Goal: Find specific page/section: Find specific page/section

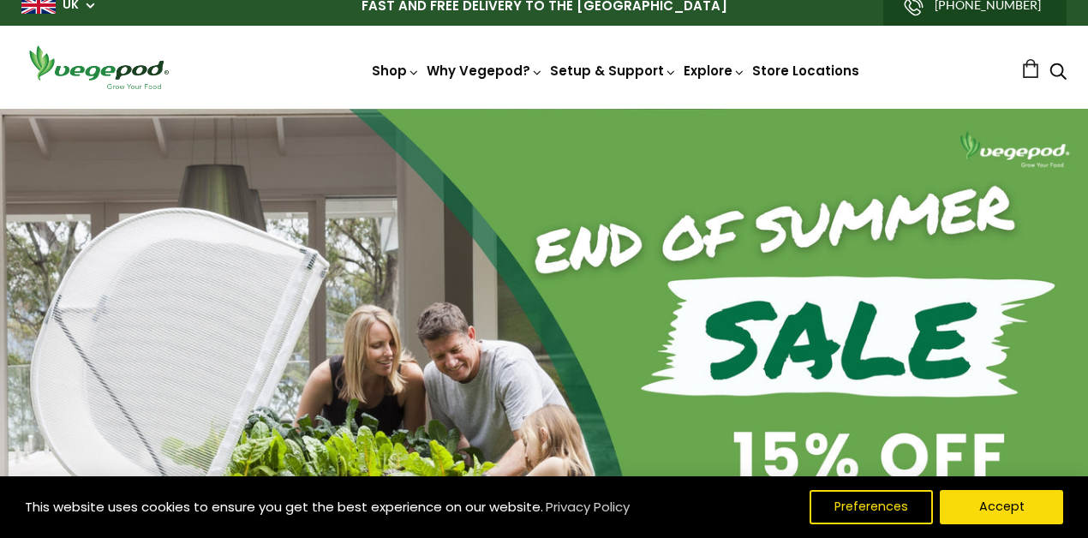
scroll to position [14, 0]
click at [904, 379] on button "Accept" at bounding box center [1001, 507] width 131 height 36
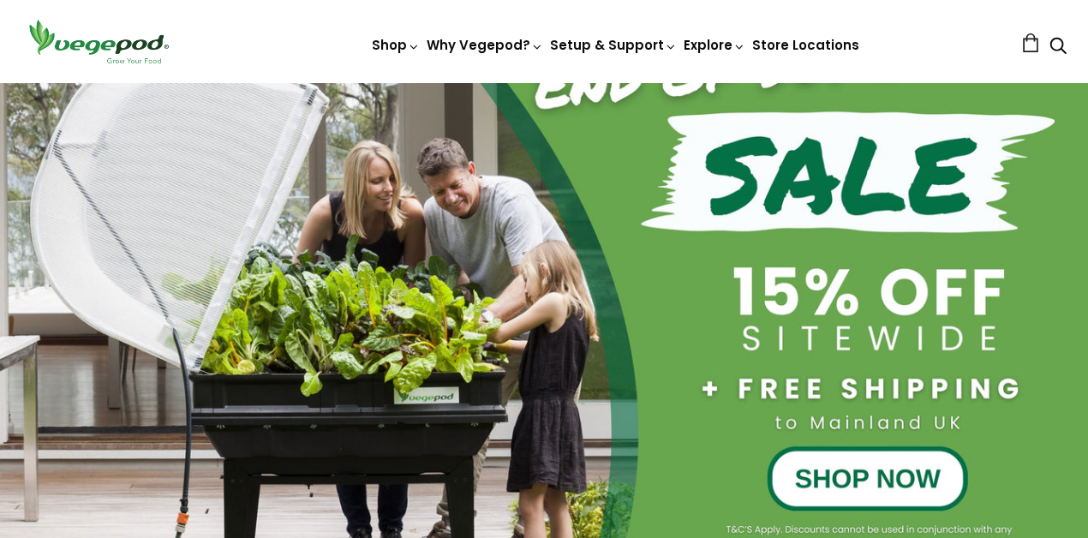
scroll to position [261, 0]
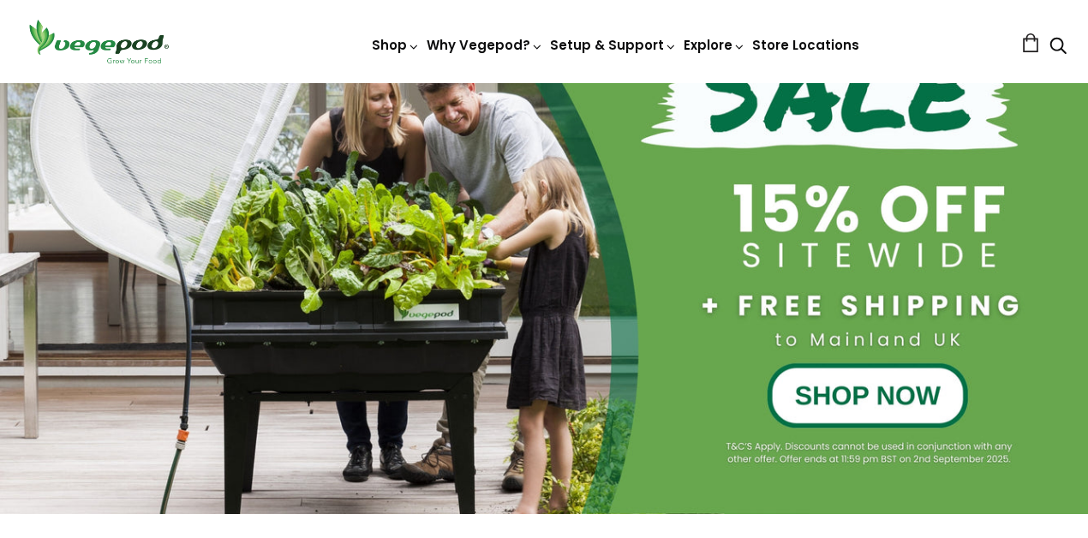
click at [886, 379] on div at bounding box center [544, 187] width 1088 height 653
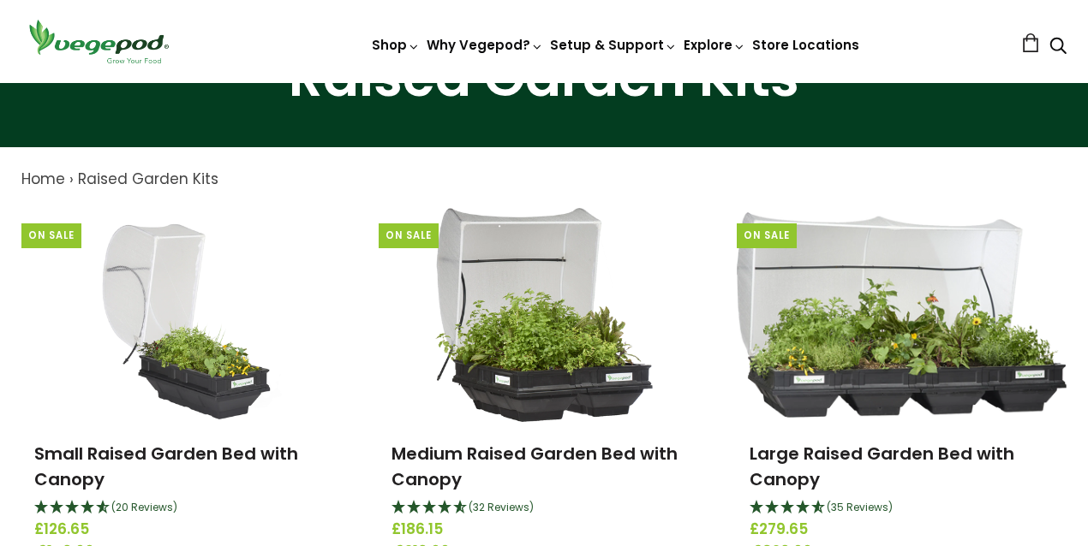
scroll to position [70, 0]
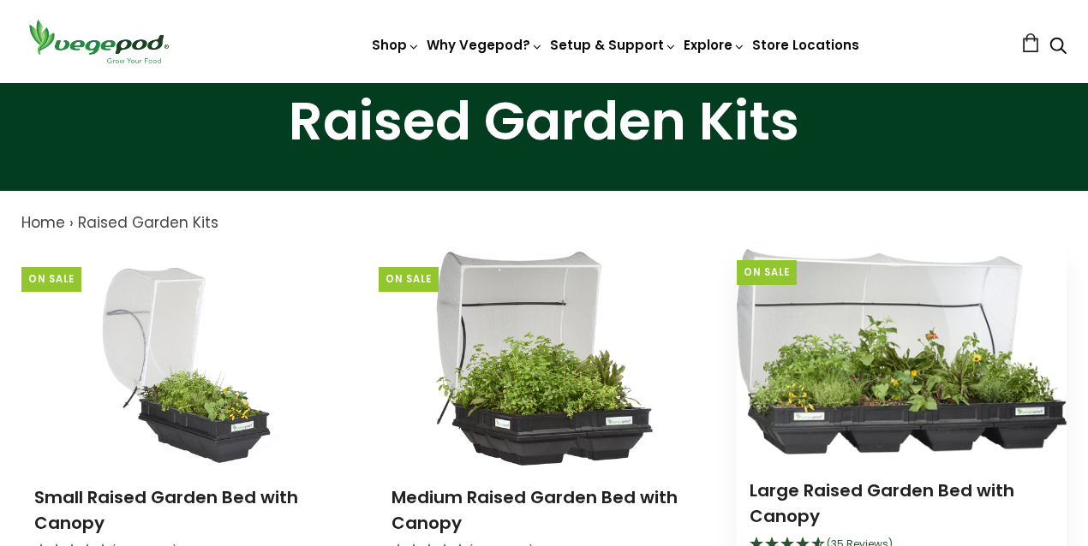
click at [966, 415] on img at bounding box center [902, 352] width 330 height 206
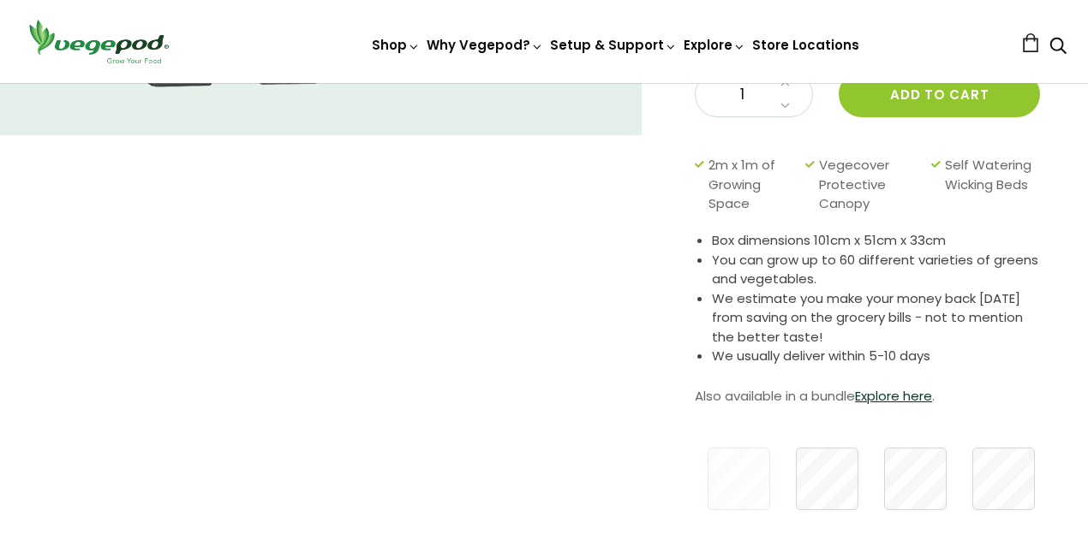
scroll to position [385, 0]
click at [914, 393] on link "Explore here" at bounding box center [893, 394] width 77 height 18
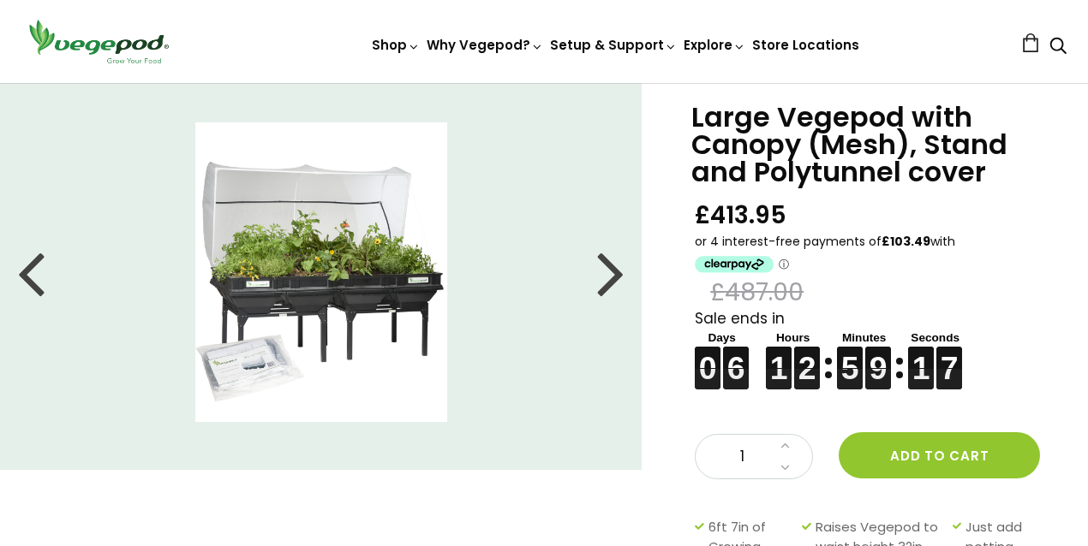
scroll to position [48, 0]
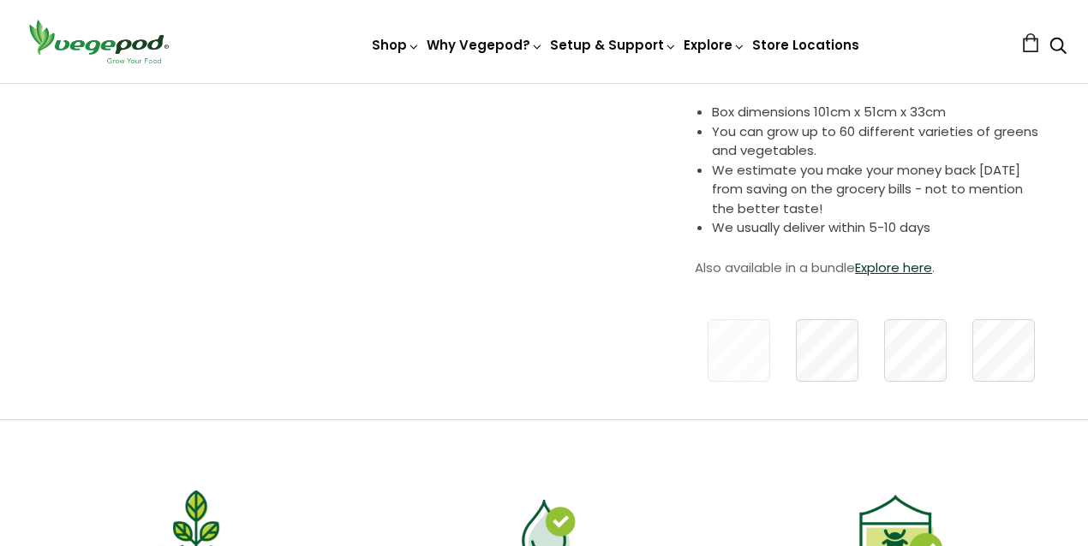
scroll to position [511, 0]
click at [907, 270] on link "Explore here" at bounding box center [893, 268] width 77 height 18
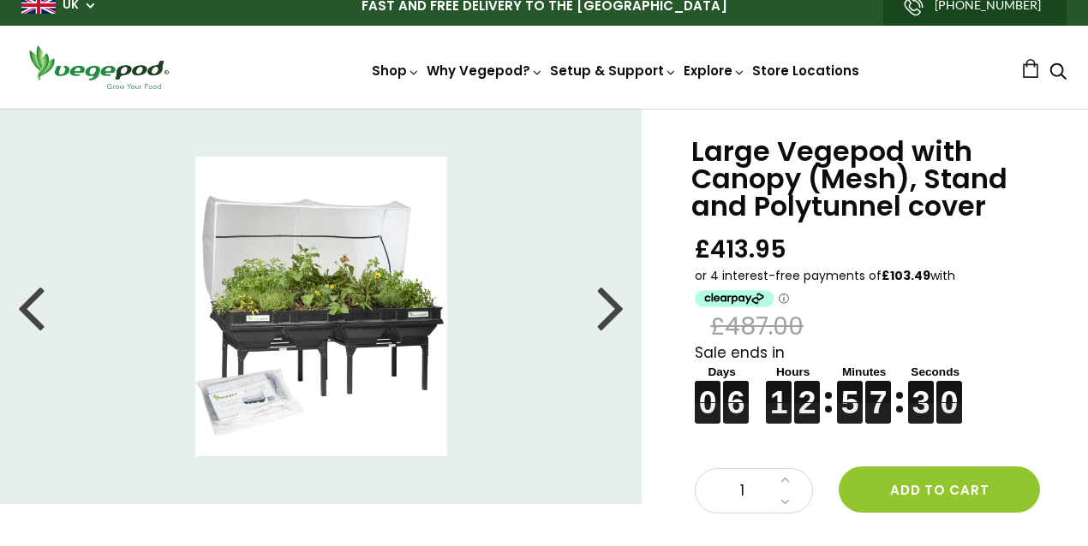
scroll to position [34, 0]
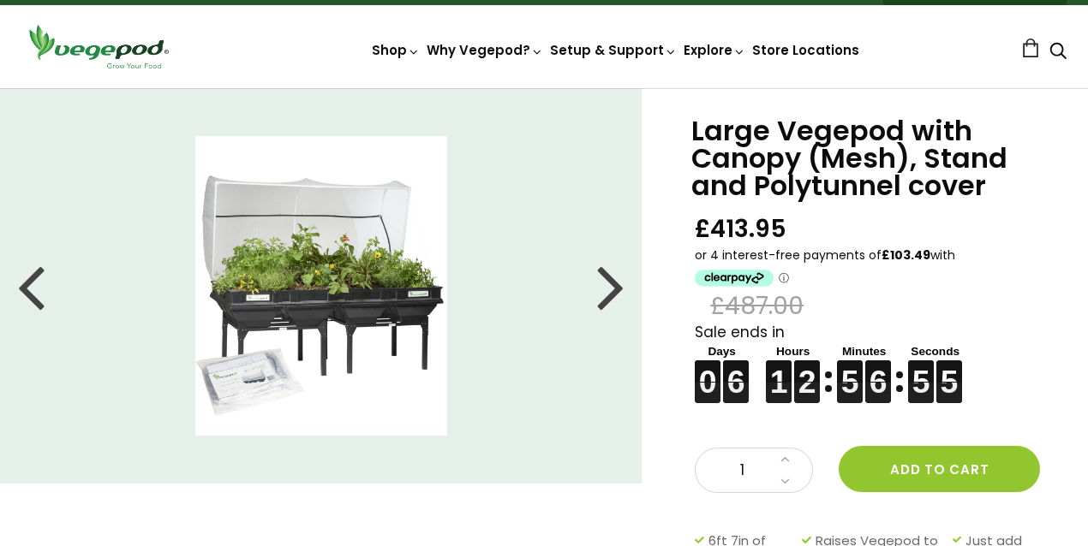
click at [612, 285] on div at bounding box center [610, 286] width 27 height 77
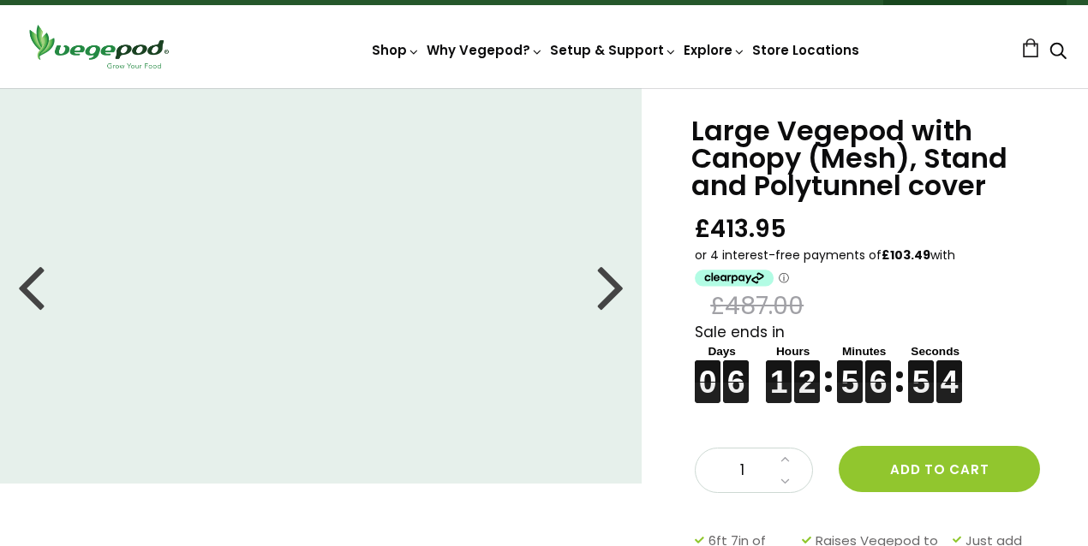
click at [612, 287] on div at bounding box center [610, 286] width 27 height 77
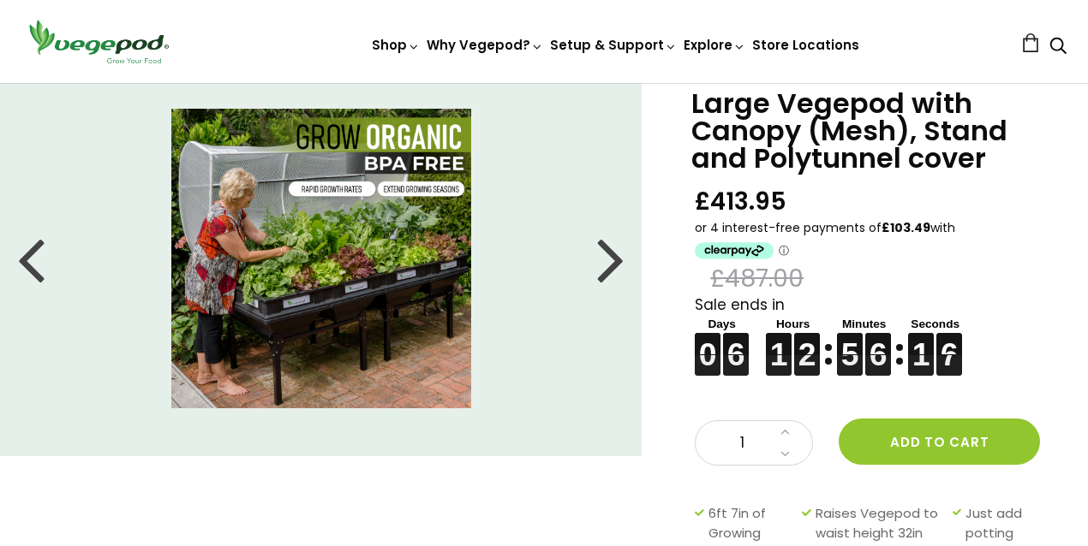
scroll to position [62, 0]
click at [618, 265] on div at bounding box center [610, 258] width 27 height 77
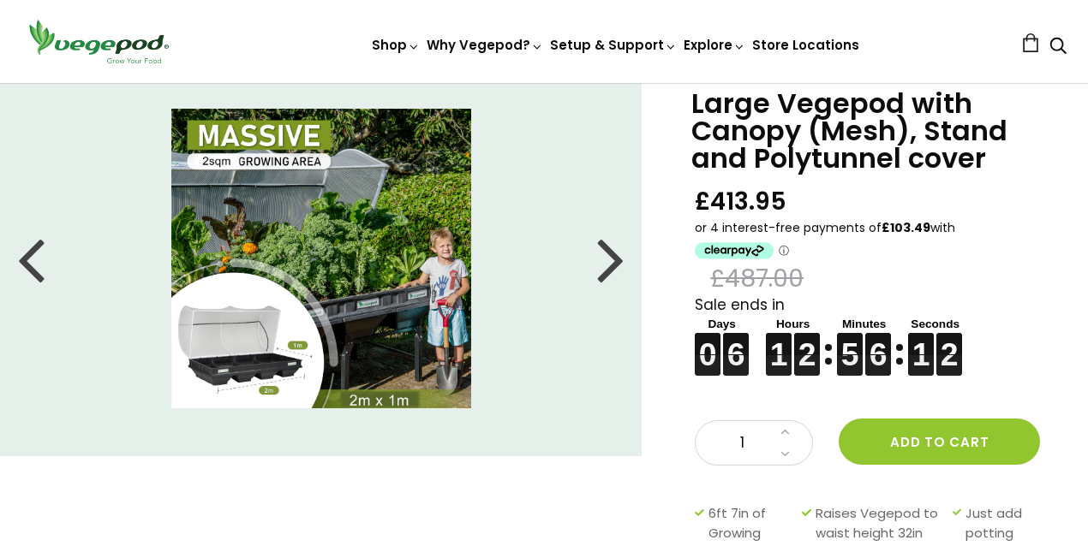
click at [614, 264] on div at bounding box center [610, 258] width 27 height 77
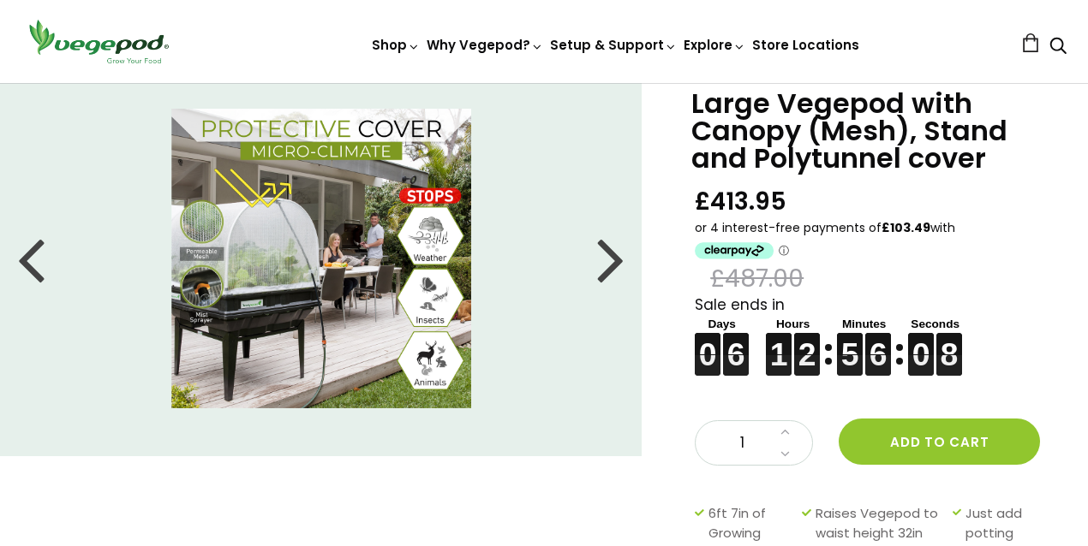
click at [614, 264] on div at bounding box center [610, 258] width 27 height 77
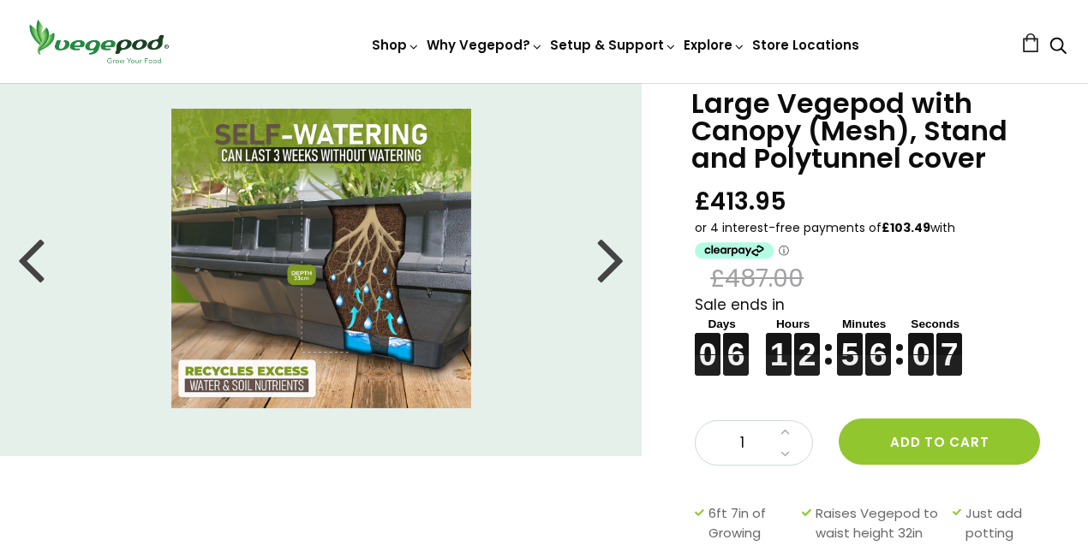
click at [614, 264] on div at bounding box center [610, 258] width 27 height 77
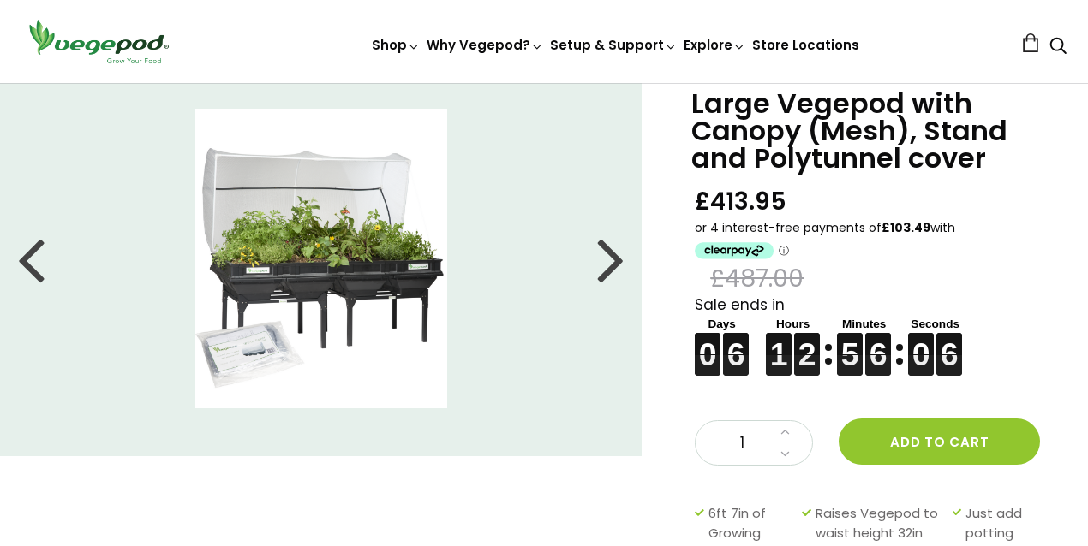
click at [614, 264] on div at bounding box center [610, 258] width 27 height 77
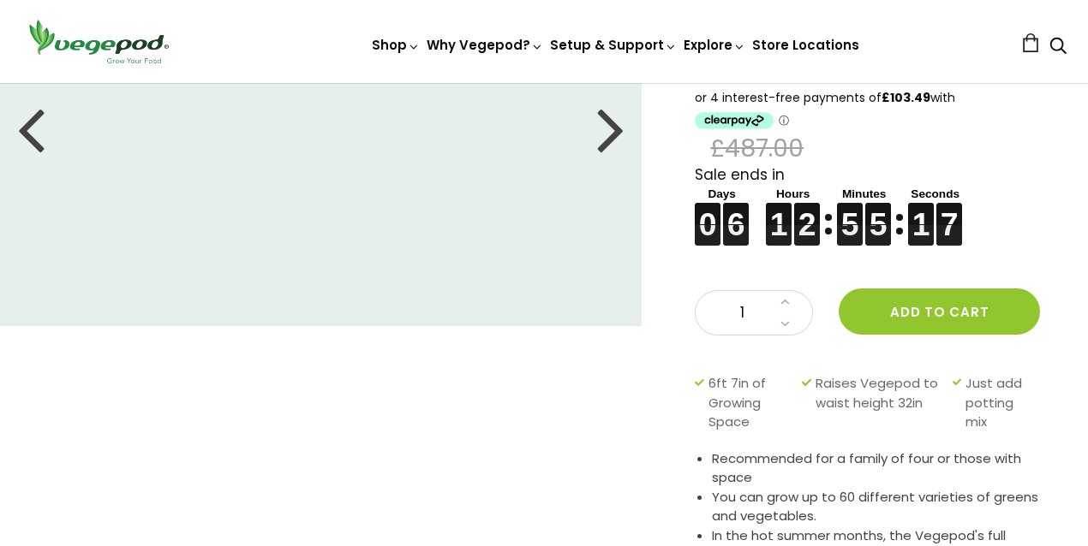
scroll to position [0, 0]
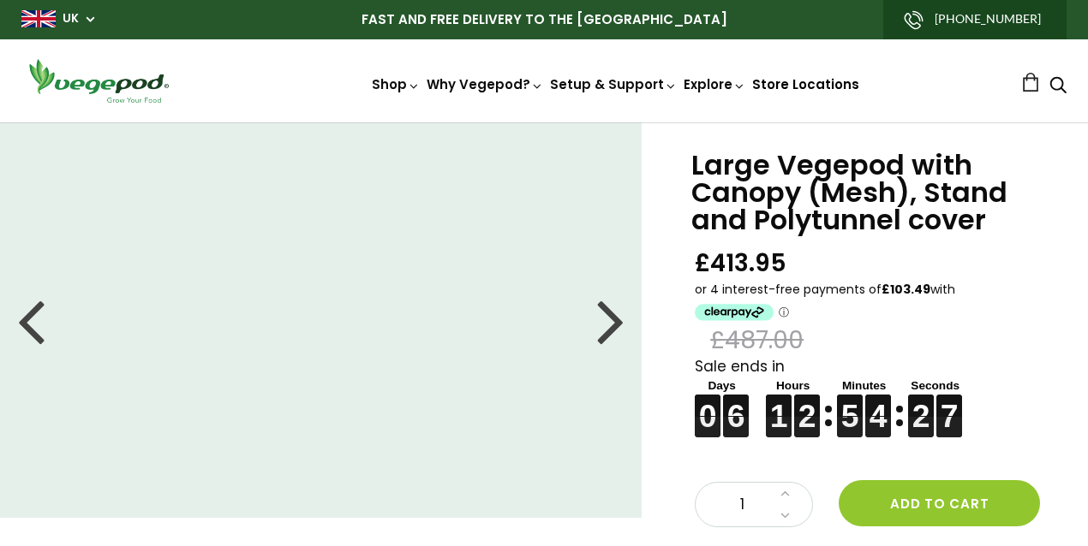
click at [850, 84] on link "Store Locations" at bounding box center [805, 84] width 107 height 18
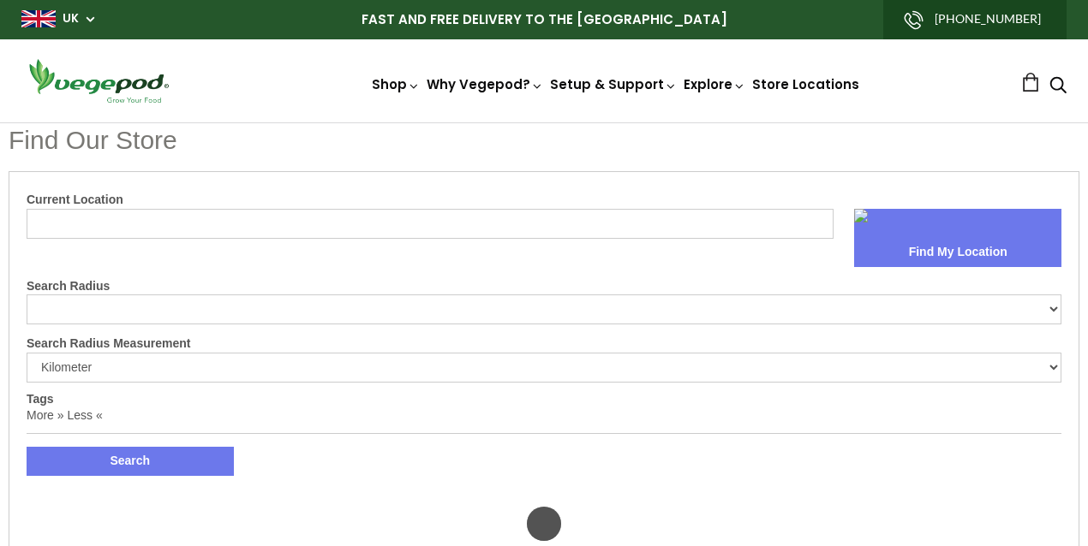
select select "m"
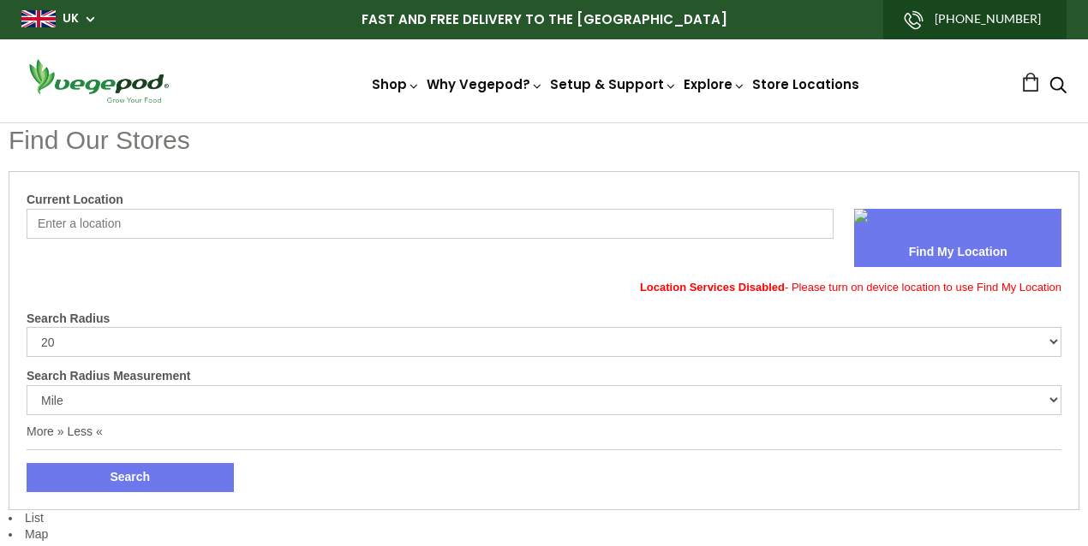
click at [181, 225] on input "Current Location" at bounding box center [430, 224] width 807 height 30
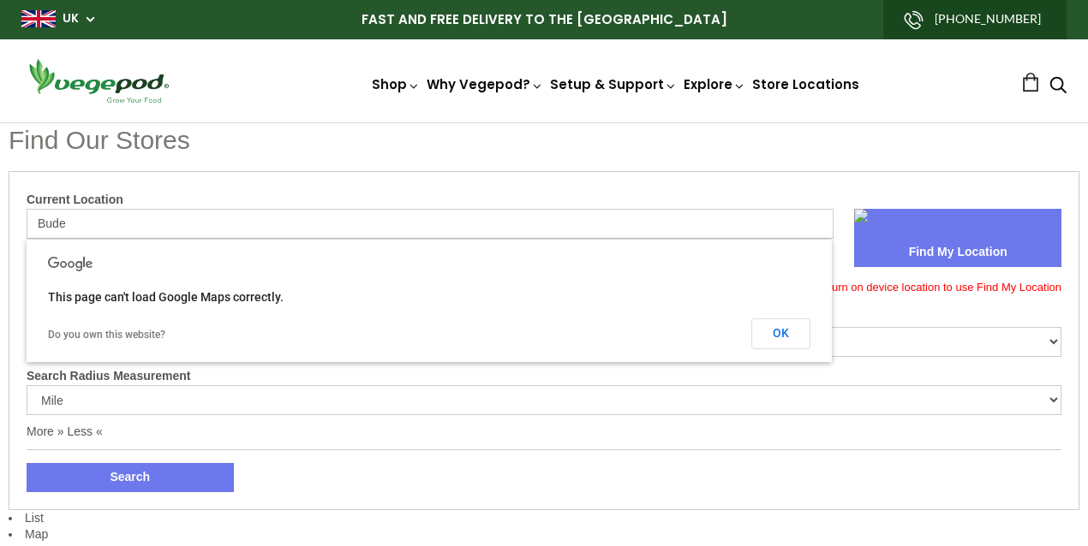
type input "Bude"
click at [141, 398] on select "Kilometer Mile" at bounding box center [544, 400] width 1035 height 30
click at [27, 385] on select "Kilometer Mile" at bounding box center [544, 400] width 1035 height 30
click at [786, 337] on button "OK" at bounding box center [780, 334] width 59 height 31
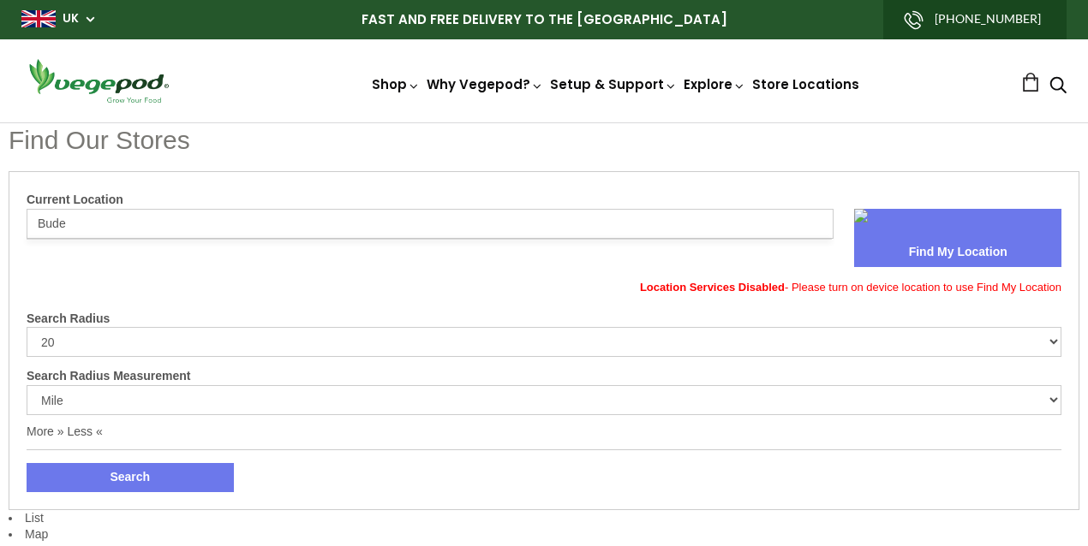
click at [173, 476] on button "Search" at bounding box center [130, 477] width 207 height 29
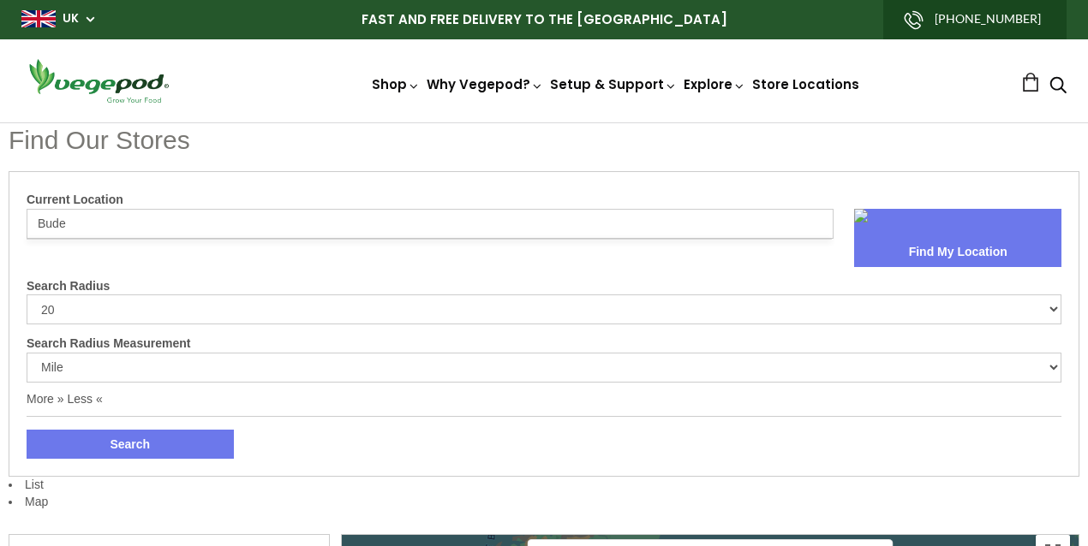
click at [75, 306] on select "10 20 30 40 No Limit" at bounding box center [544, 310] width 1035 height 30
click at [27, 295] on select "10 20 30 40 No Limit" at bounding box center [544, 310] width 1035 height 30
click at [55, 309] on select "10 20 30 40 No Limit" at bounding box center [544, 310] width 1035 height 30
select select "0"
click at [27, 295] on select "10 20 30 40 No Limit" at bounding box center [544, 310] width 1035 height 30
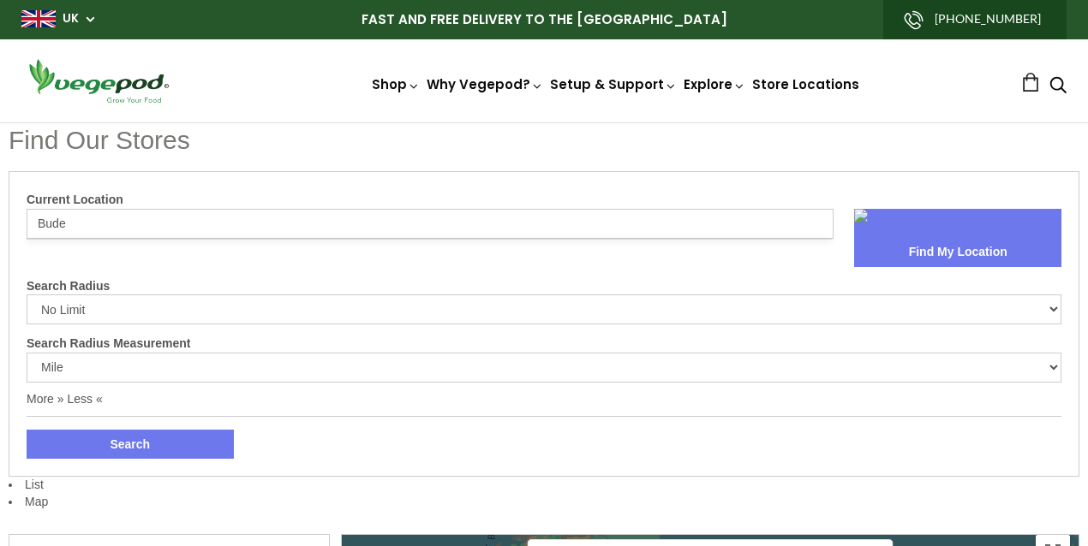
click at [116, 445] on button "Search" at bounding box center [130, 444] width 207 height 29
click at [987, 252] on button "Find My Location" at bounding box center [957, 252] width 207 height 29
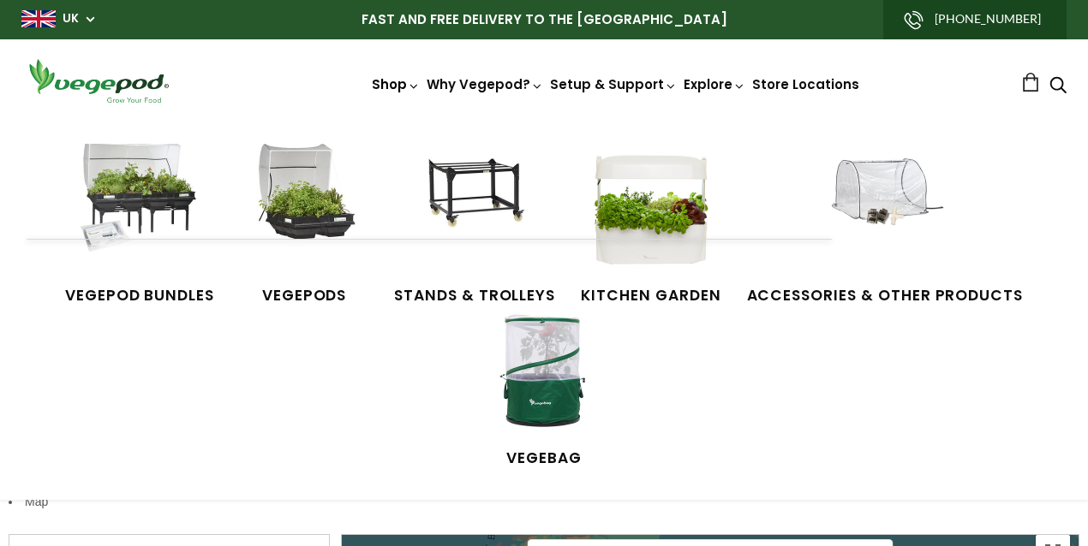
click at [372, 86] on link "Shop" at bounding box center [396, 108] width 48 height 66
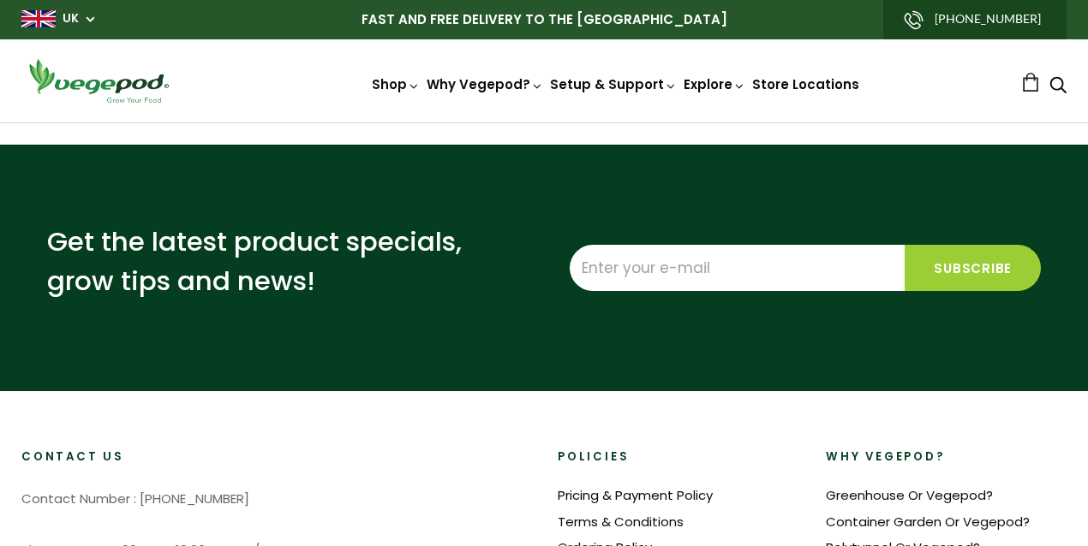
select select "m"
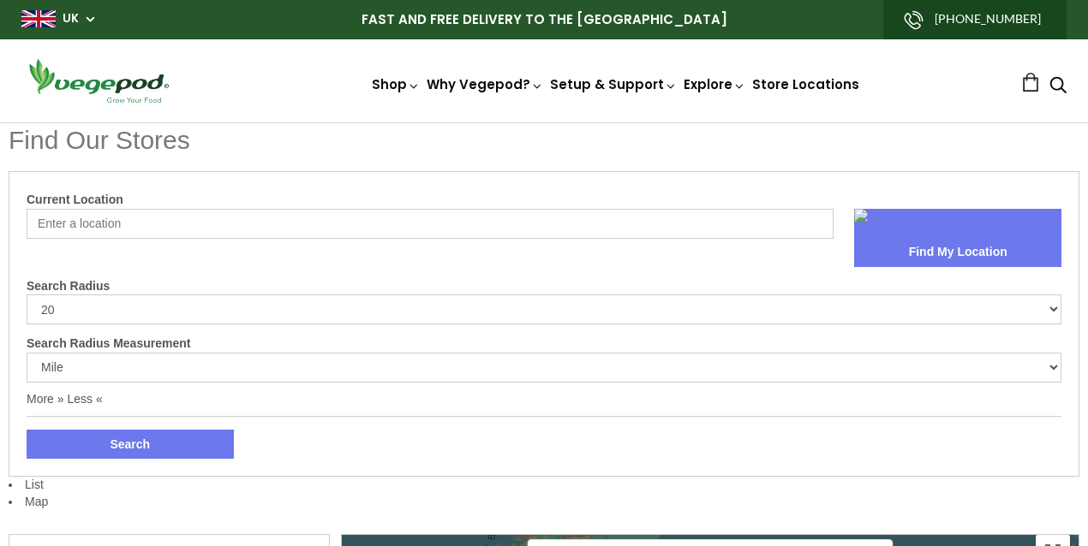
click at [145, 232] on input "Current Location" at bounding box center [430, 224] width 807 height 30
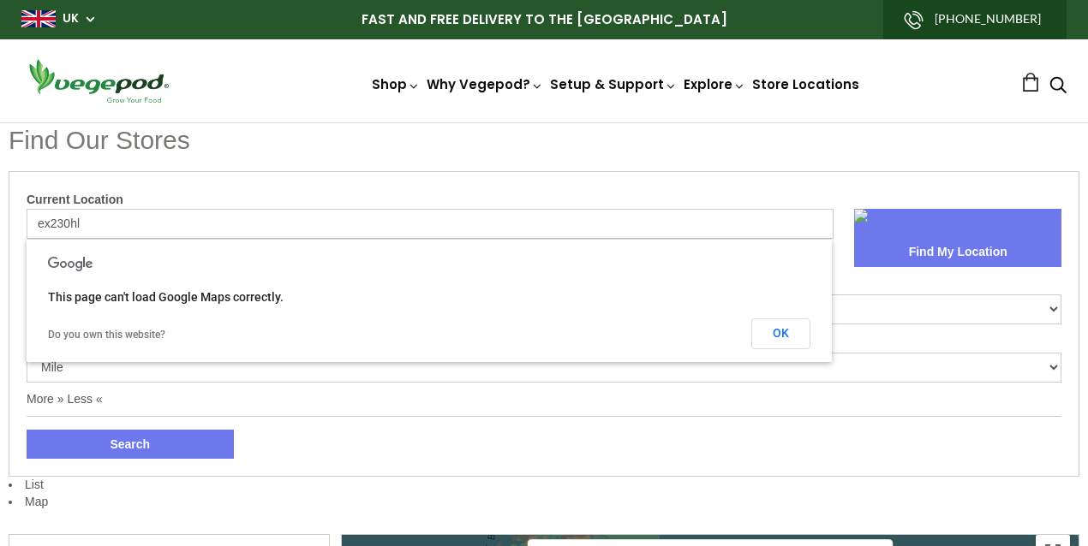
type input "ex230hl"
click at [159, 445] on button "Search" at bounding box center [130, 444] width 207 height 29
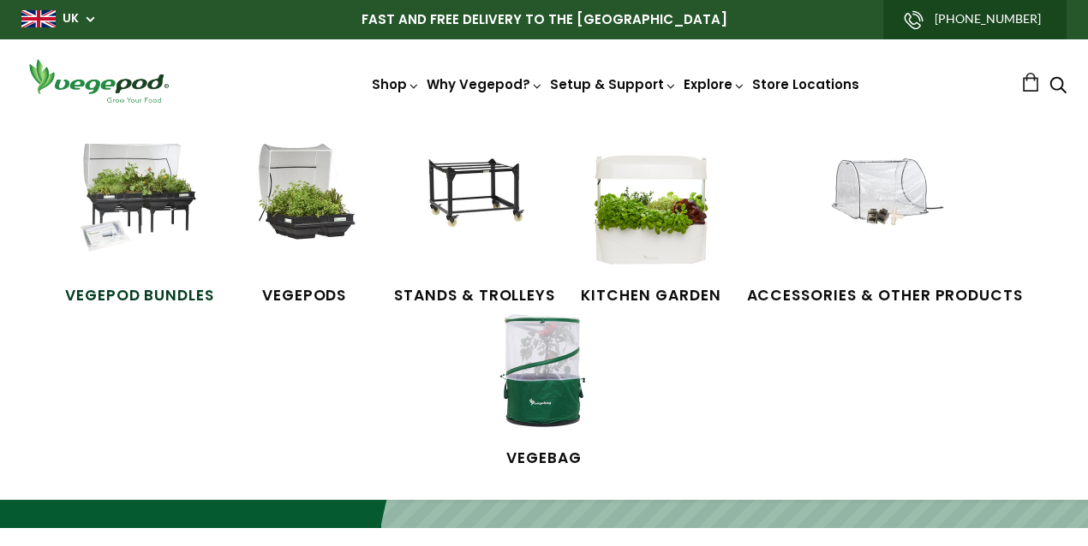
click at [158, 198] on img at bounding box center [139, 208] width 128 height 128
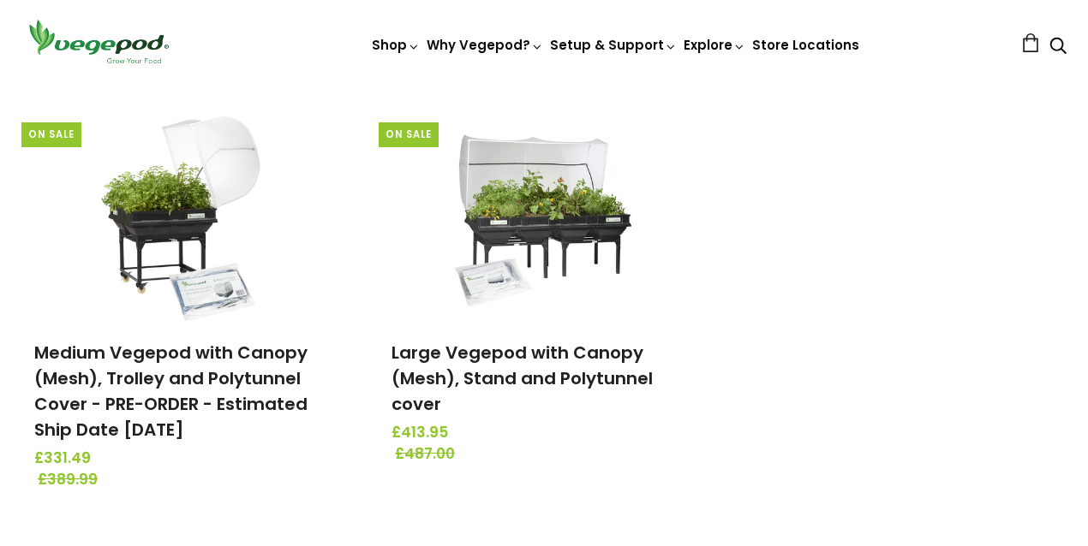
scroll to position [661, 0]
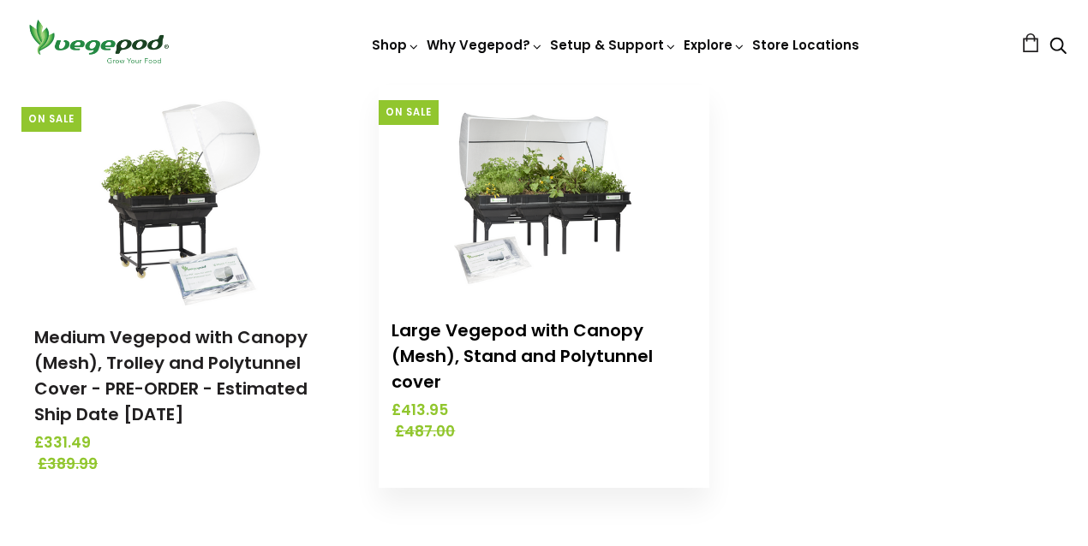
click at [505, 334] on link "Large Vegepod with Canopy (Mesh), Stand and Polytunnel cover" at bounding box center [521, 356] width 261 height 75
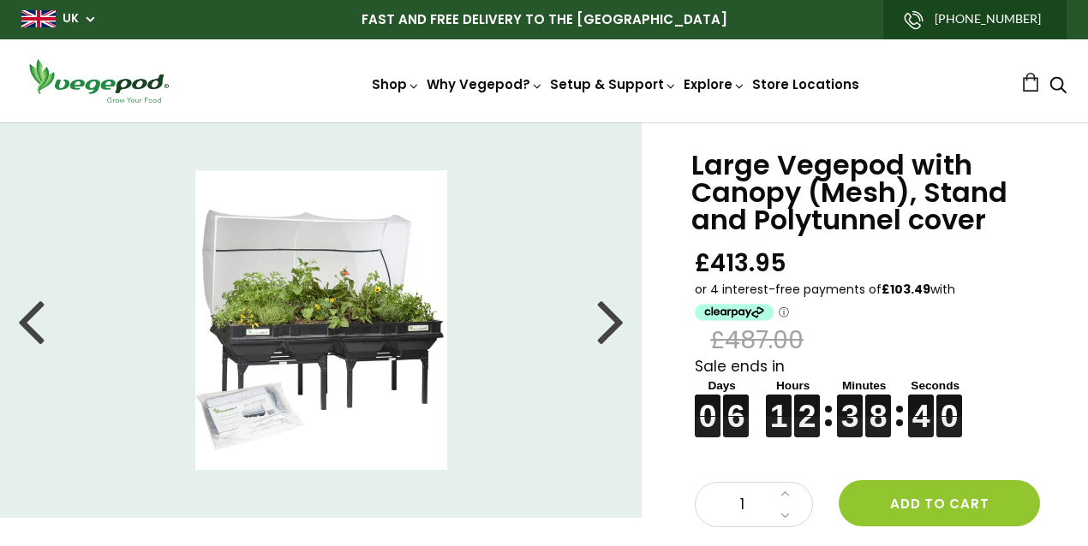
click at [612, 326] on div at bounding box center [610, 320] width 27 height 77
